Goal: Check status: Check status

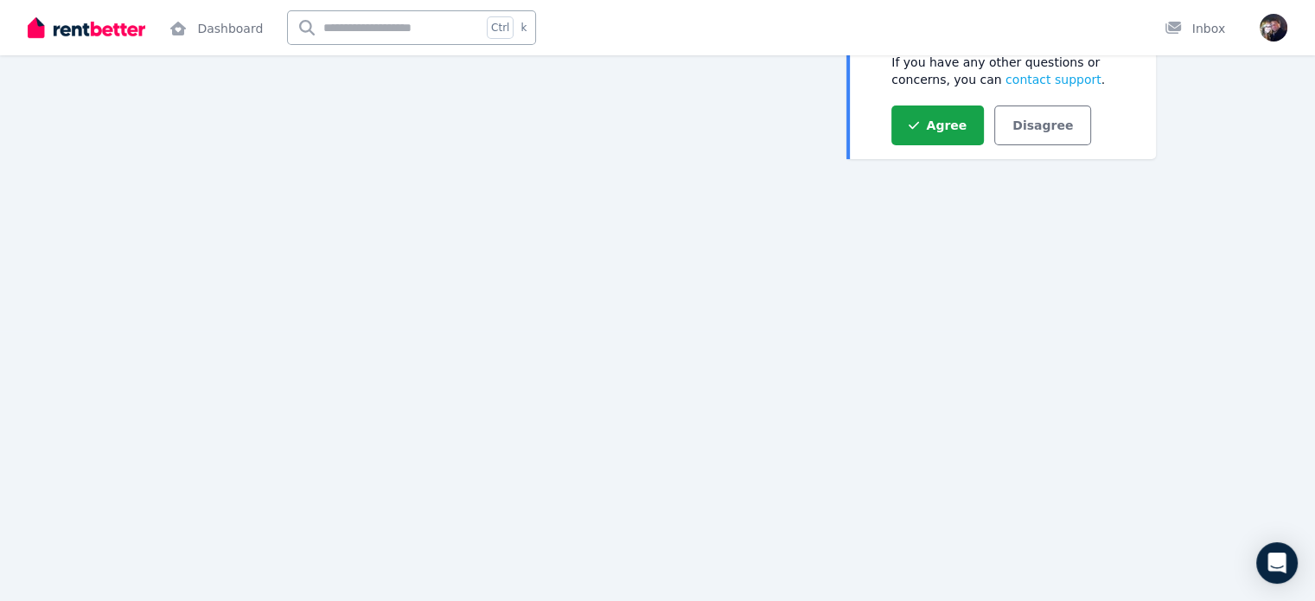
scroll to position [185, 0]
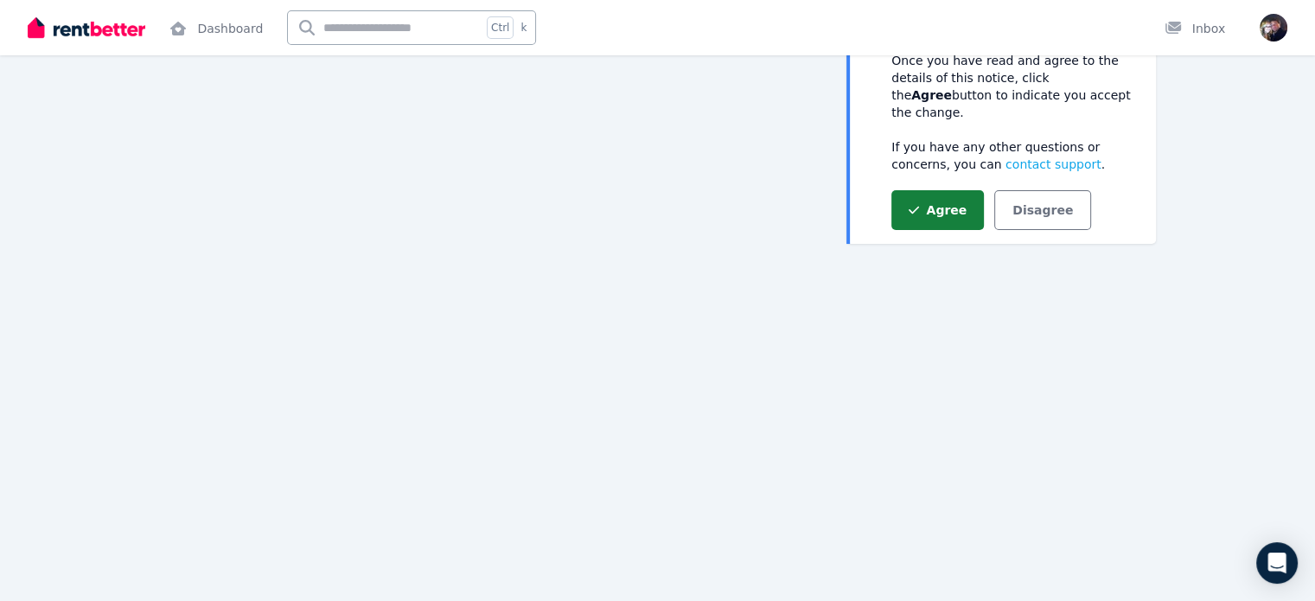
click at [934, 194] on button "Agree" at bounding box center [938, 210] width 93 height 40
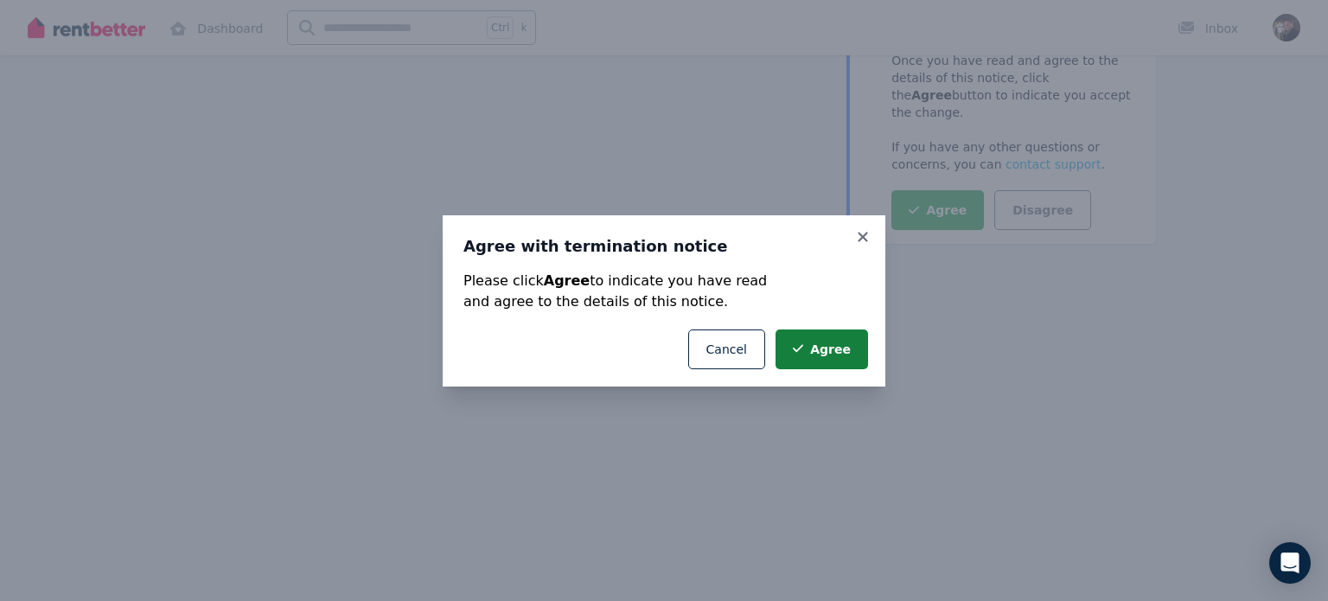
click at [828, 356] on button "Agree" at bounding box center [822, 349] width 93 height 40
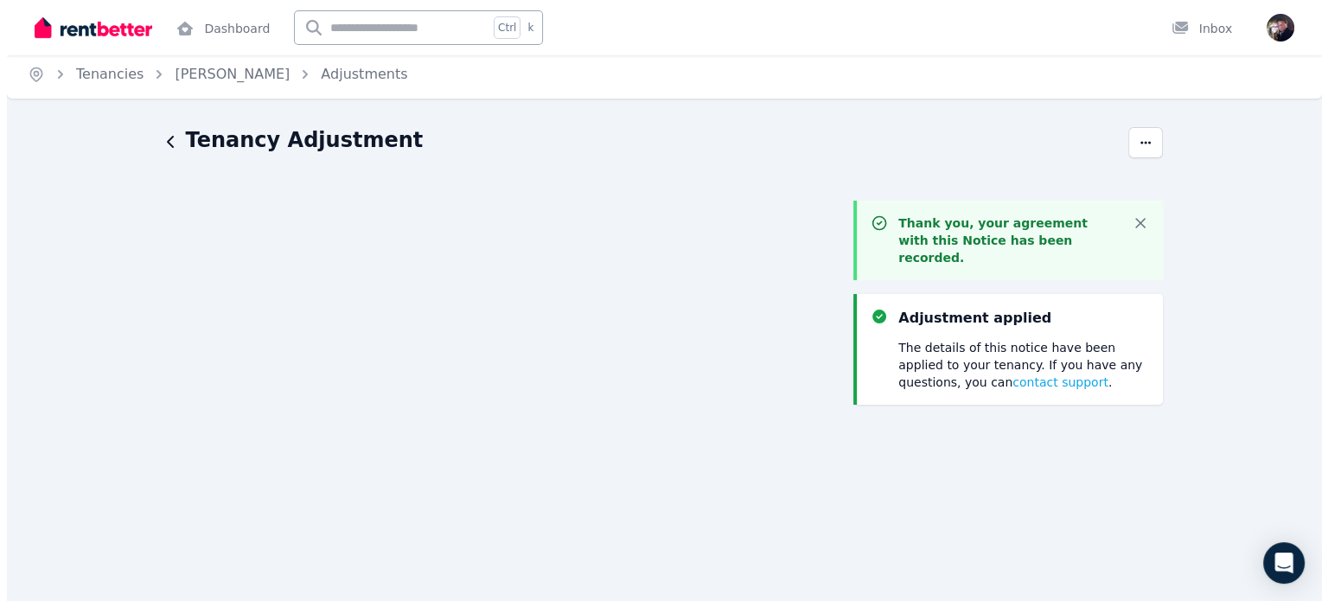
scroll to position [0, 0]
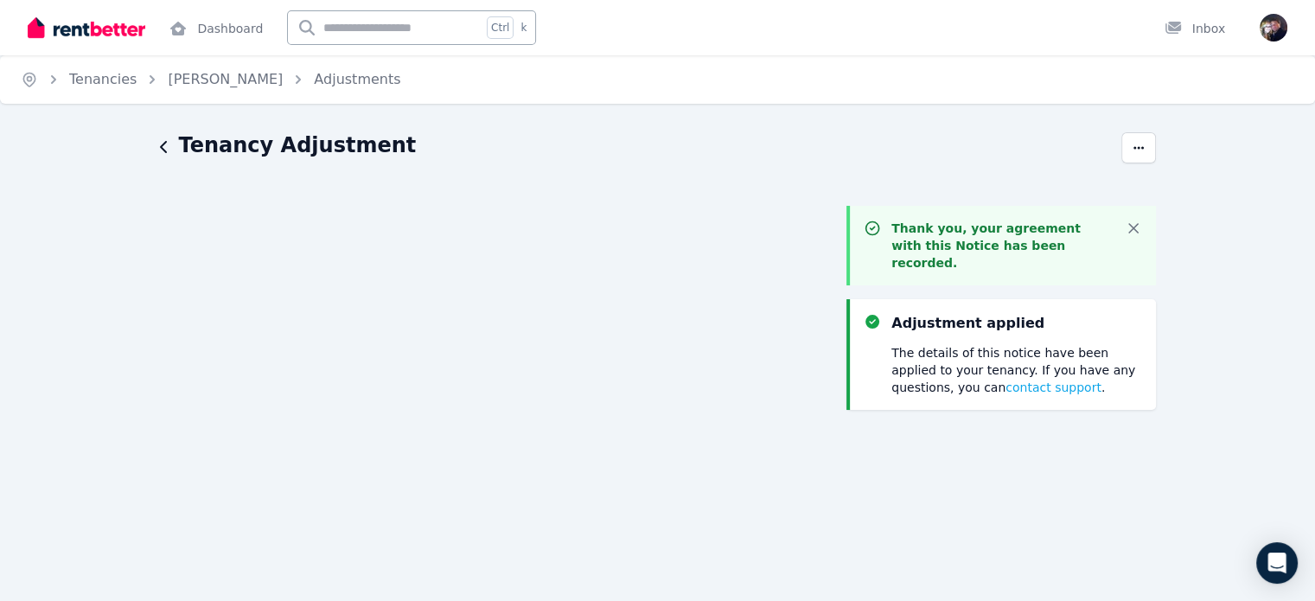
click at [862, 160] on div "Tenancy Adjustment" at bounding box center [635, 147] width 951 height 33
click at [107, 81] on link "Tenancies" at bounding box center [102, 79] width 67 height 16
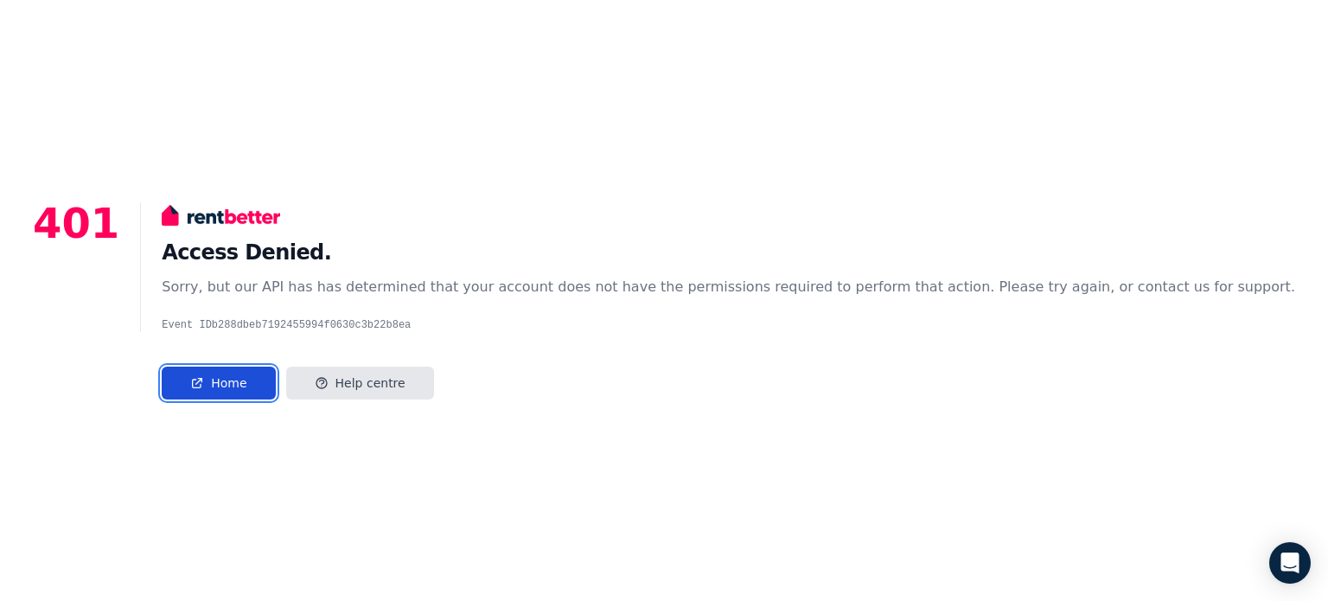
click at [275, 379] on link "Home" at bounding box center [218, 383] width 113 height 33
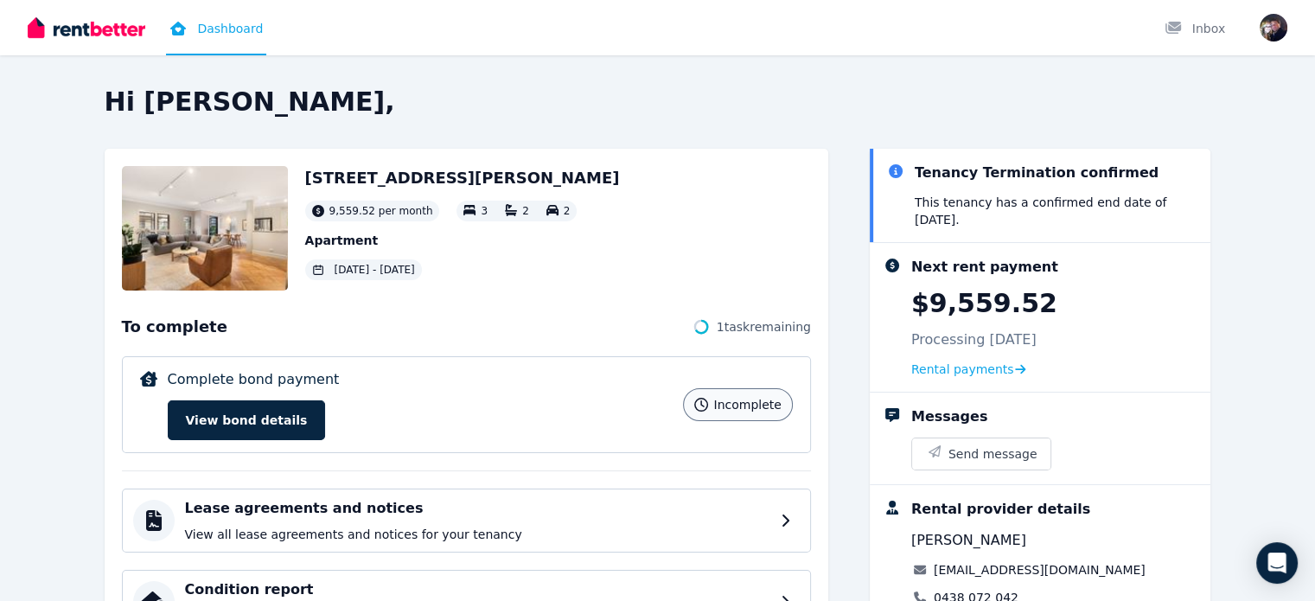
click at [628, 118] on div "Hi Joel, 4/35-39 William St, Double Bay 9,559.52 per month 3 2 2 Apartment 15 O…" at bounding box center [658, 499] width 1107 height 826
click at [406, 89] on h2 "Hi Joel," at bounding box center [658, 101] width 1107 height 31
